Goal: Information Seeking & Learning: Check status

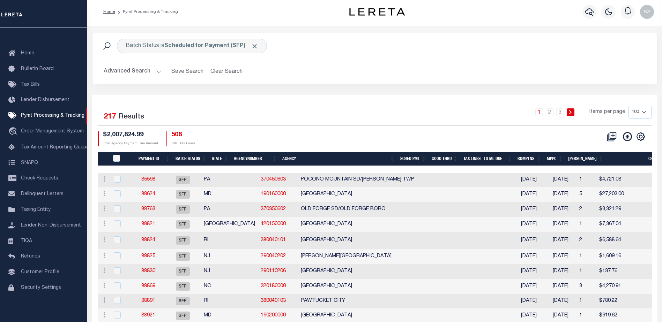
scroll to position [35, 0]
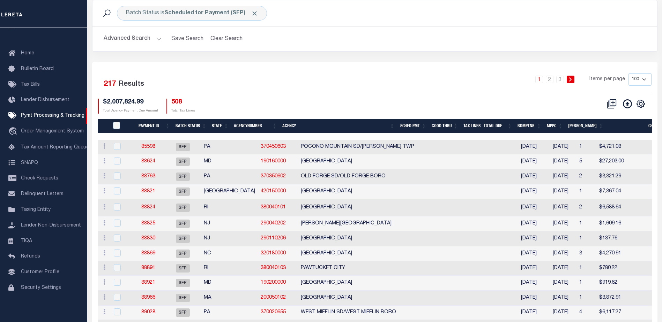
click at [641, 81] on select "100 200 500 1000" at bounding box center [639, 79] width 23 height 13
select select "1000"
click at [628, 73] on select "100 200 500 1000" at bounding box center [639, 79] width 23 height 13
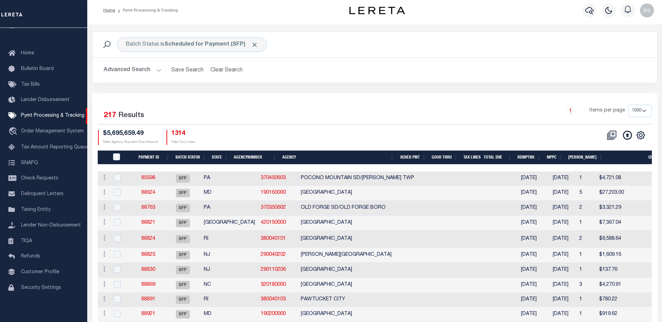
scroll to position [0, 0]
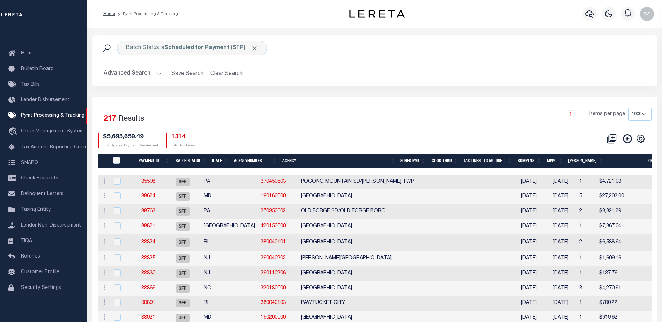
click at [159, 75] on button "Advanced Search" at bounding box center [133, 74] width 58 height 14
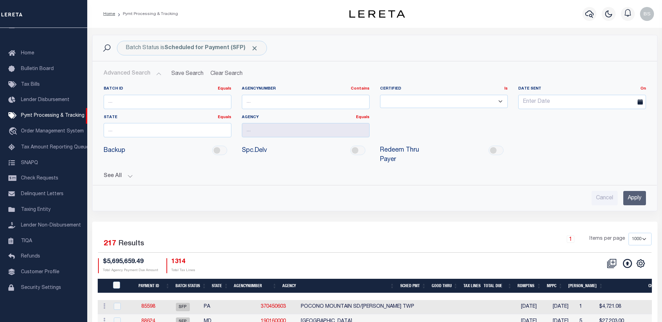
click at [126, 173] on button "See All" at bounding box center [375, 176] width 542 height 7
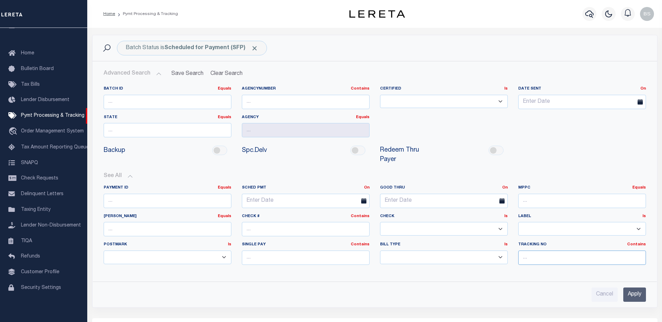
click at [542, 252] on input "text" at bounding box center [582, 258] width 128 height 14
type input "Barbara"
click at [630, 288] on input "Apply" at bounding box center [634, 295] width 23 height 14
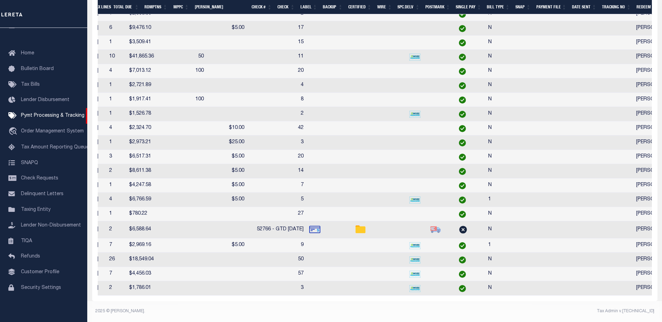
scroll to position [0, 318]
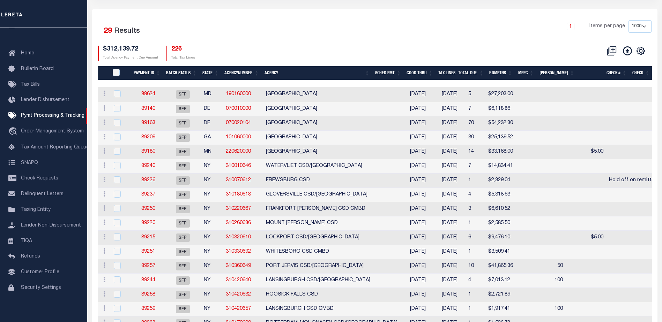
click at [205, 71] on th "State" at bounding box center [211, 73] width 22 height 14
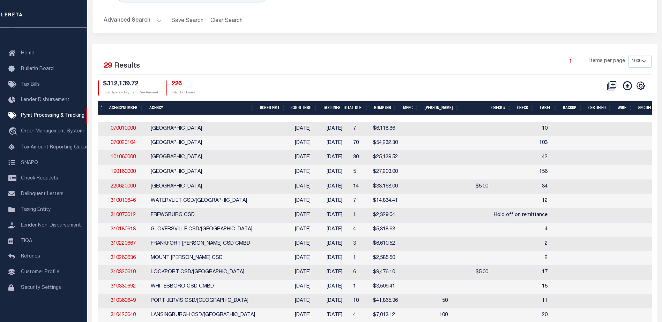
click at [154, 106] on th "Agency" at bounding box center [202, 108] width 111 height 14
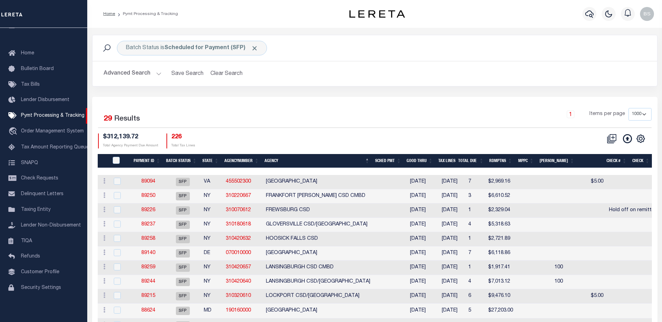
click at [209, 161] on th "State" at bounding box center [211, 161] width 22 height 14
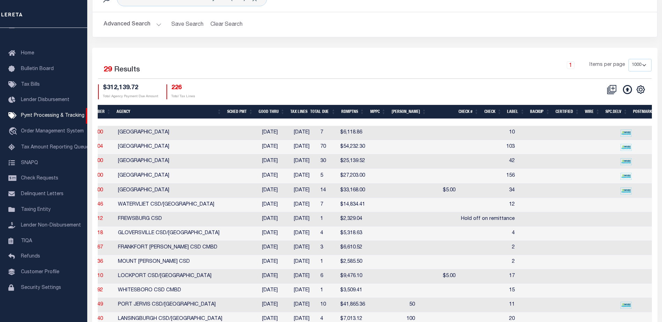
click at [280, 112] on th "Good Thru" at bounding box center [272, 112] width 32 height 14
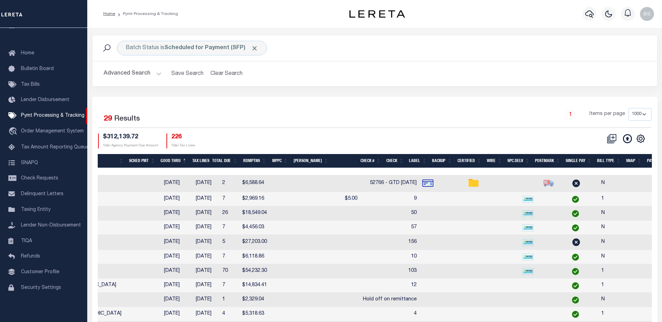
click at [492, 162] on th "Wire" at bounding box center [494, 161] width 21 height 14
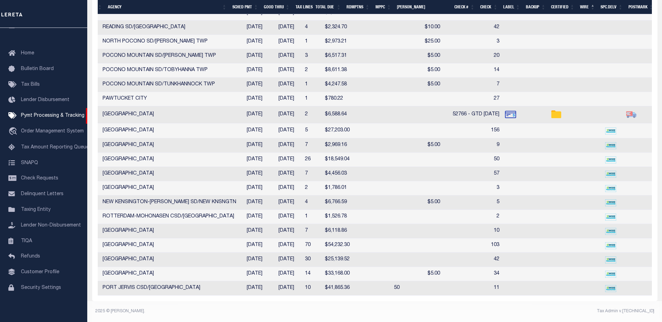
drag, startPoint x: 360, startPoint y: 296, endPoint x: 235, endPoint y: 292, distance: 125.3
click at [242, 293] on div "Selected 29 Results 1 Items per page 100 200 500 1000 $312,139.72" at bounding box center [374, 53] width 565 height 495
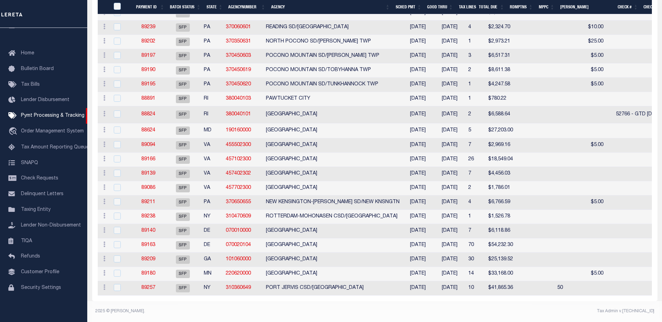
click at [434, 7] on th "Good Thru" at bounding box center [440, 7] width 32 height 14
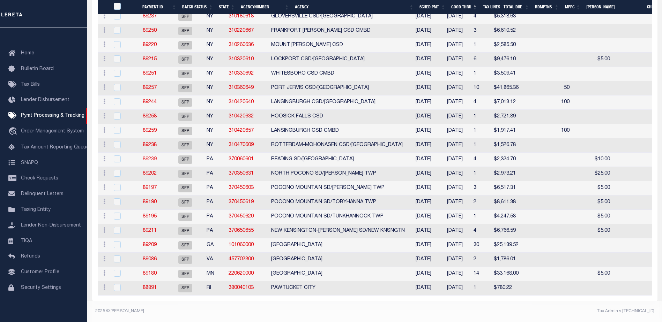
click at [156, 157] on link "89239" at bounding box center [150, 159] width 14 height 5
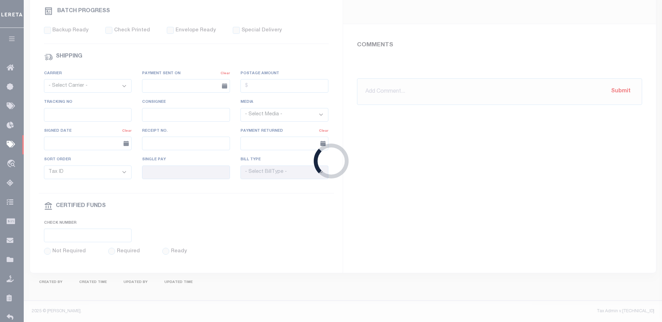
select select "SFP"
type input "09/19/2025"
type input "42"
type input "Barbara"
type input "N"
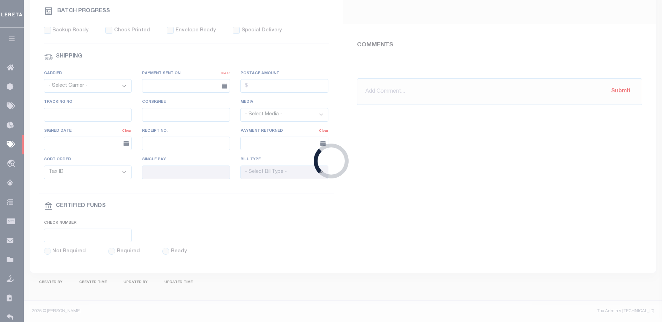
radio input "true"
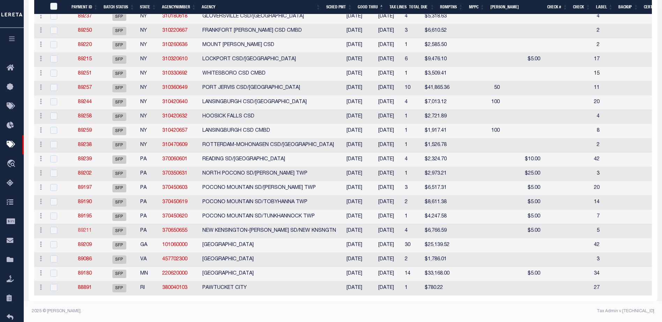
click at [84, 229] on link "89211" at bounding box center [85, 231] width 14 height 5
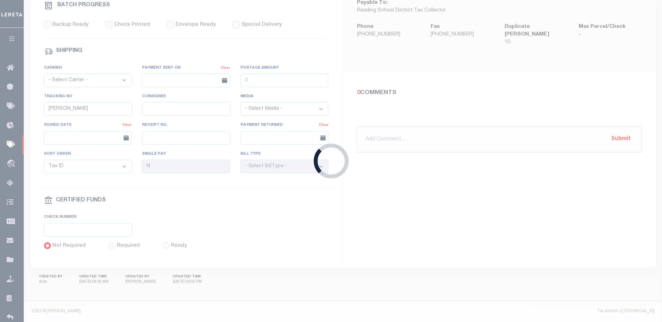
type input "5"
type input "1"
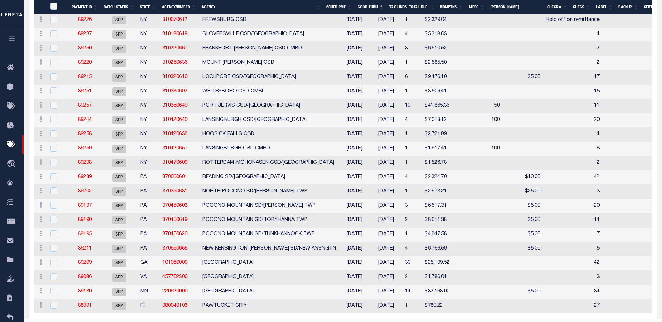
click at [87, 235] on link "89195" at bounding box center [85, 234] width 14 height 5
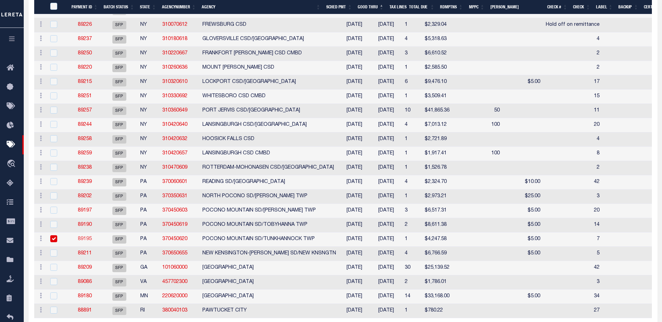
type input "7"
type input "N"
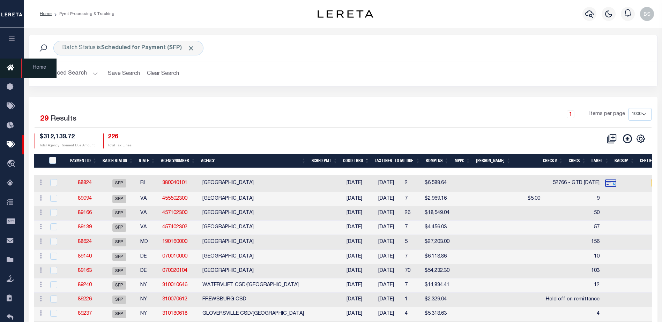
click at [11, 68] on icon at bounding box center [12, 68] width 11 height 9
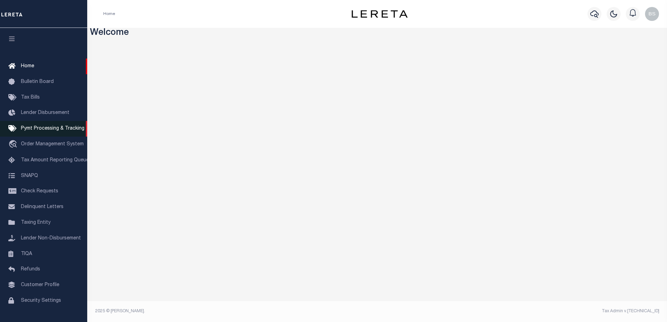
click at [29, 130] on span "Pymt Processing & Tracking" at bounding box center [53, 128] width 64 height 5
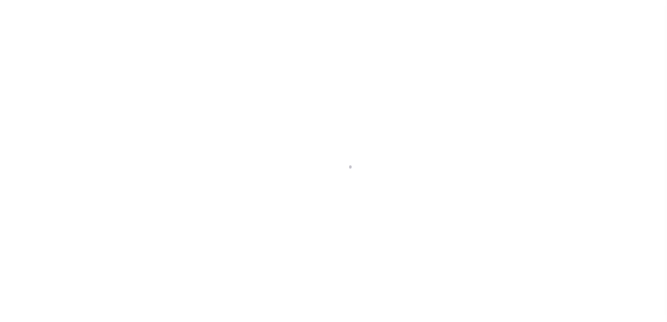
select select "1000"
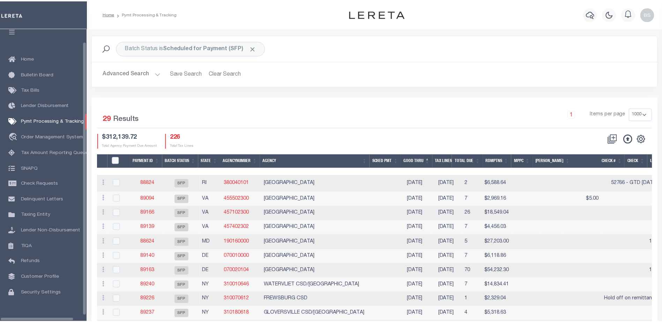
scroll to position [17, 0]
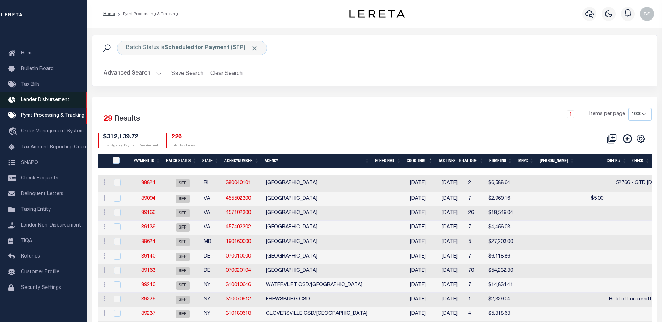
click at [40, 100] on link "Lender Disbursement" at bounding box center [43, 100] width 87 height 16
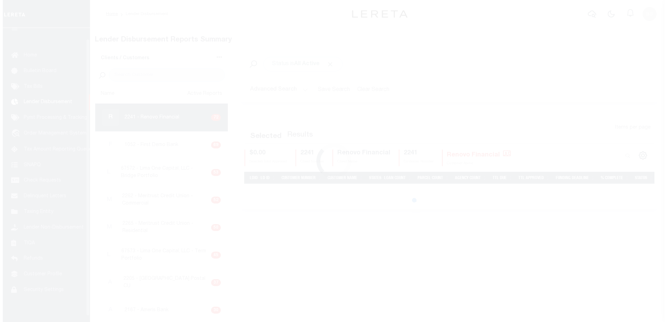
scroll to position [12, 0]
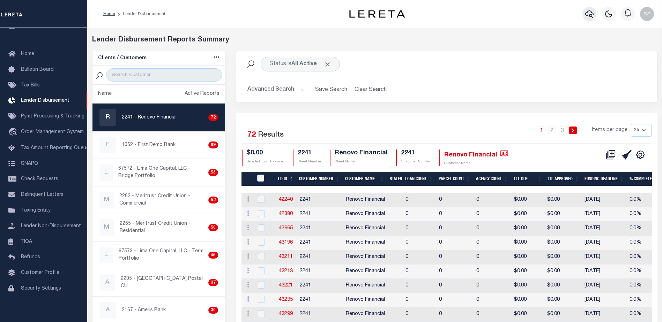
click at [586, 12] on icon "button" at bounding box center [589, 14] width 8 height 8
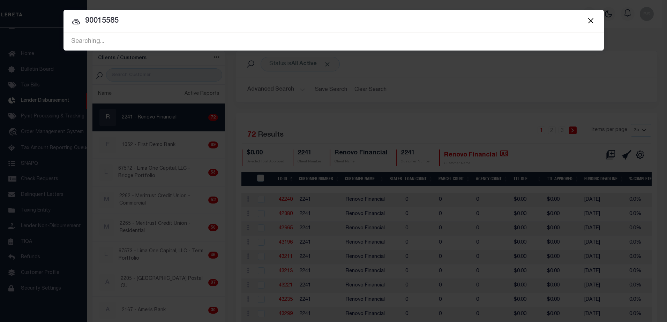
type input "90015585"
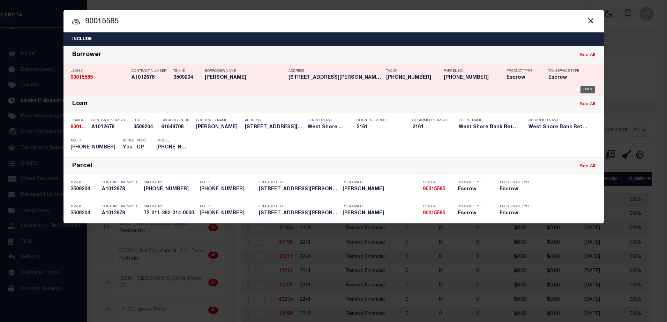
click at [585, 92] on div "OMS" at bounding box center [588, 90] width 14 height 8
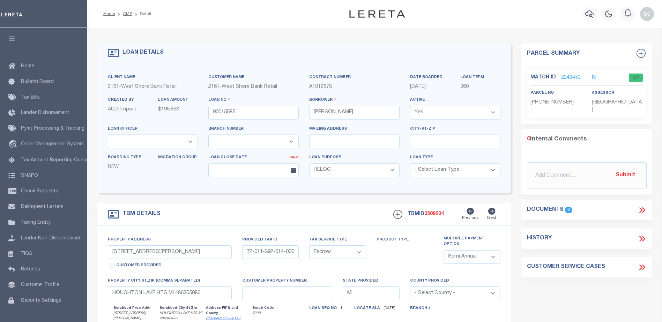
select select "164189"
select select "4567"
select select "200"
select select "Escrow"
select select "2"
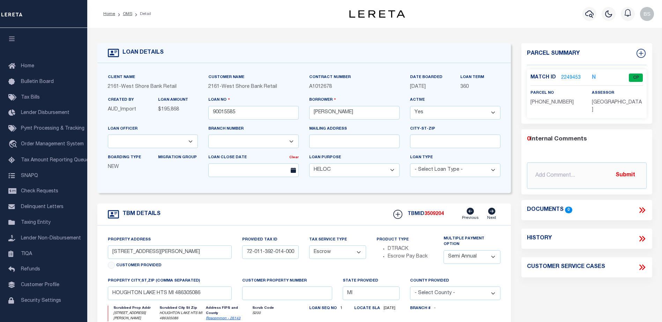
click at [569, 78] on link "2249453" at bounding box center [571, 77] width 20 height 7
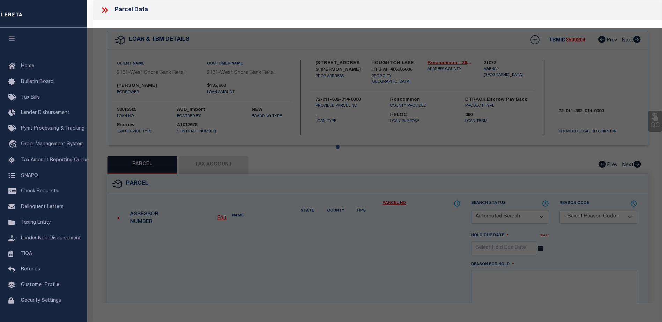
checkbox input "false"
select select "CP"
type input "[PERSON_NAME]"
select select "ATL"
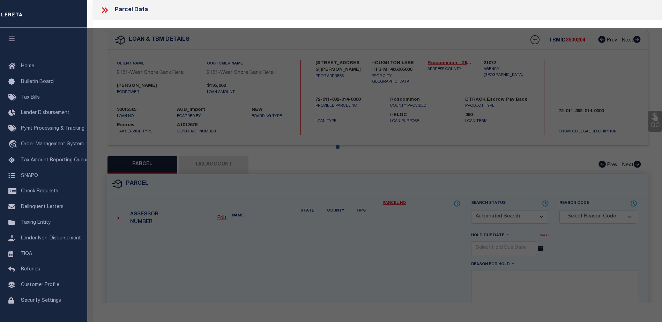
select select "ADD"
type input "[STREET_ADDRESS][PERSON_NAME]"
checkbox input "false"
type input "HOUGHTON LAKE HEIGHTS, MI 48630"
type textarea "L-953 P-1669-1672 224 104 WELLS STLOT 14 BLK 12 HOUGHTON HEIGHTS."
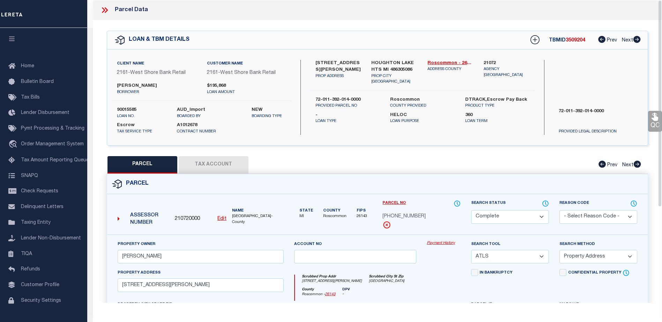
click at [431, 242] on link "Payment History" at bounding box center [444, 244] width 34 height 6
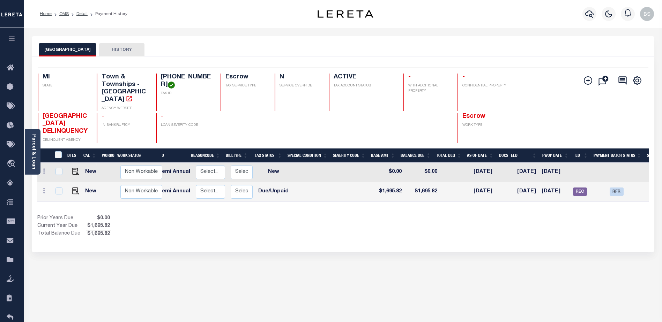
scroll to position [0, 96]
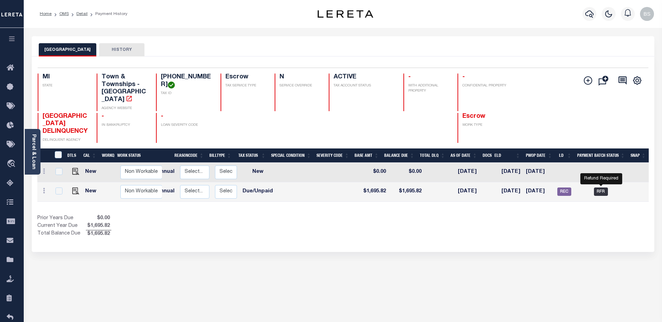
click at [602, 192] on span "RFR" at bounding box center [601, 192] width 14 height 8
checkbox input "true"
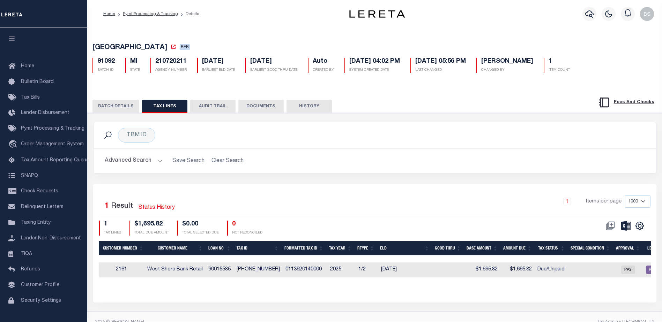
scroll to position [0, 335]
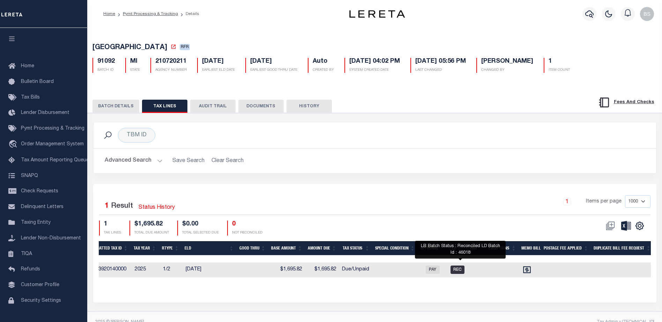
click at [461, 274] on span "REC" at bounding box center [457, 270] width 14 height 8
checkbox input "true"
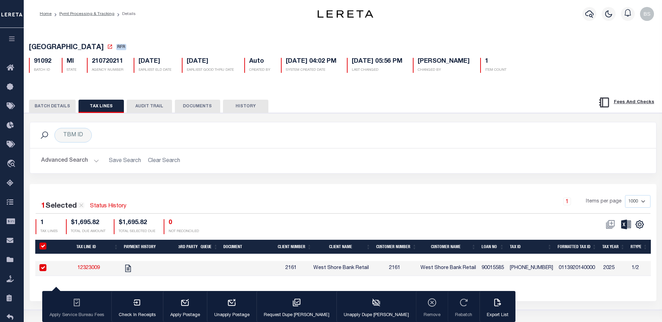
click at [42, 270] on input "checkbox" at bounding box center [42, 267] width 7 height 7
checkbox input "false"
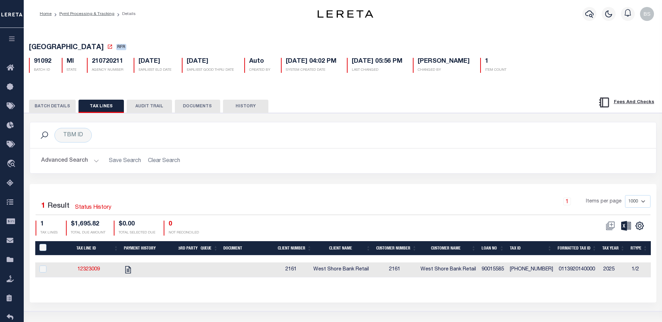
click at [55, 108] on button "BATCH DETAILS" at bounding box center [52, 106] width 47 height 13
